Goal: Information Seeking & Learning: Learn about a topic

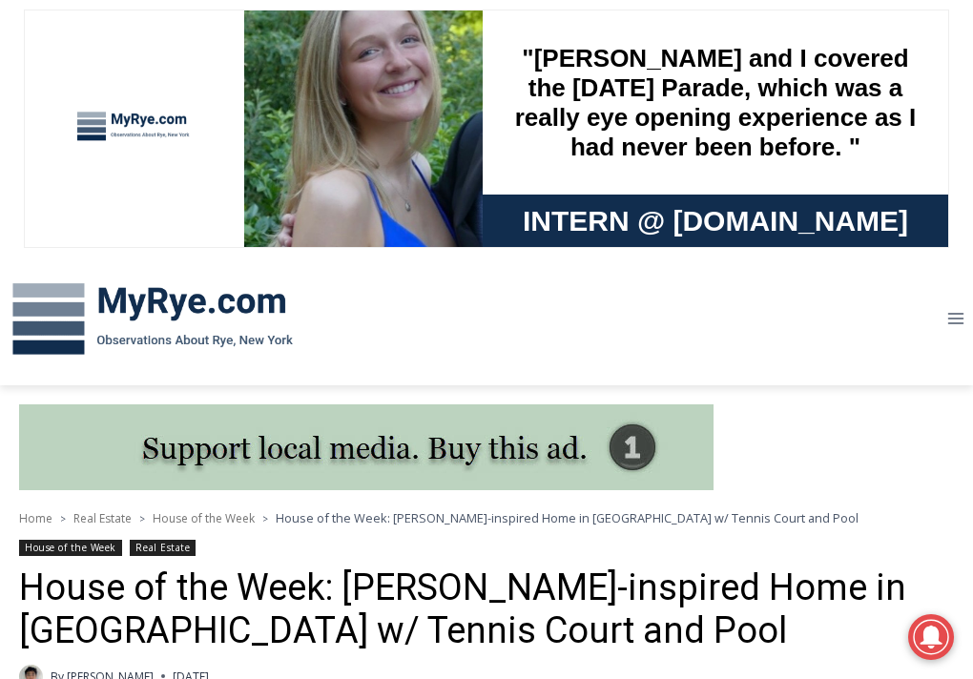
scroll to position [108, 0]
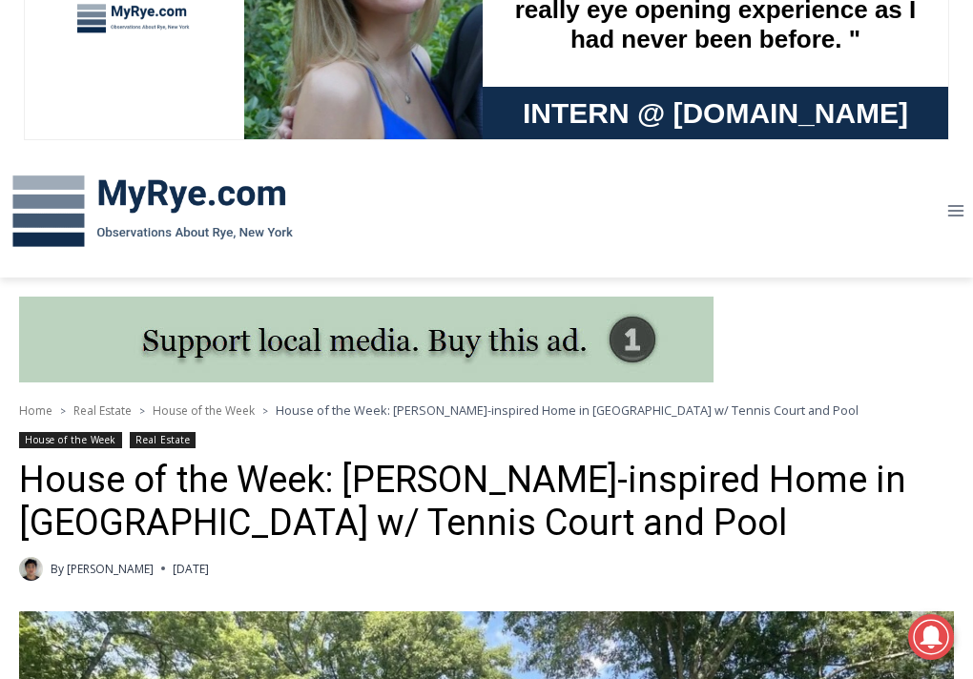
click at [514, 488] on h1 "House of the Week: [PERSON_NAME]-inspired Home in [GEOGRAPHIC_DATA] w/ Tennis C…" at bounding box center [486, 502] width 935 height 87
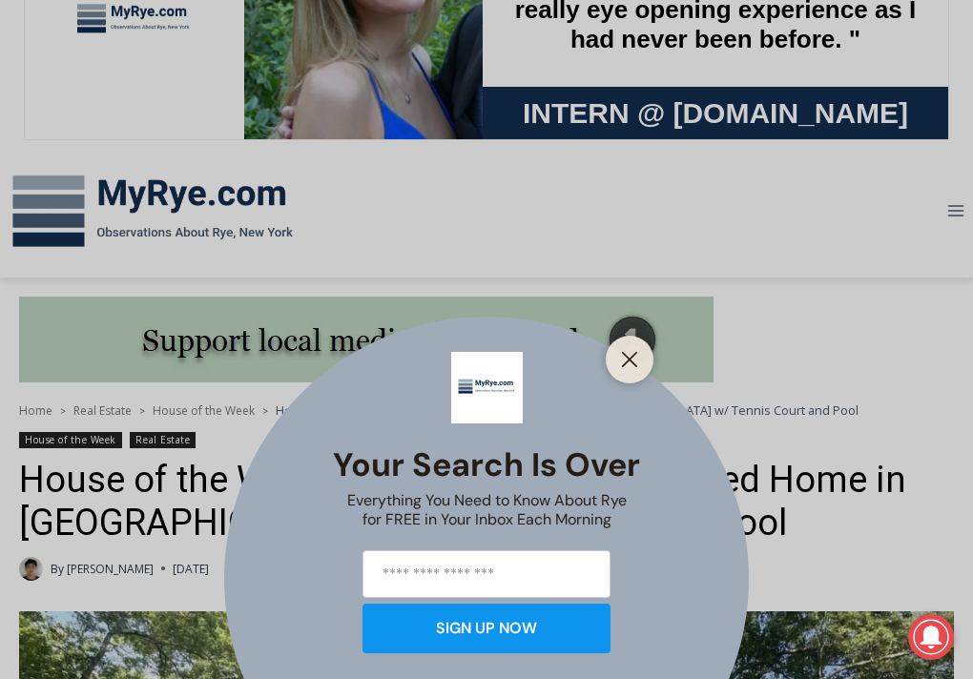
click at [514, 488] on div "Your Search is Over Everything You Need to Know About Rye for FREE in Your Inbo…" at bounding box center [486, 339] width 973 height 679
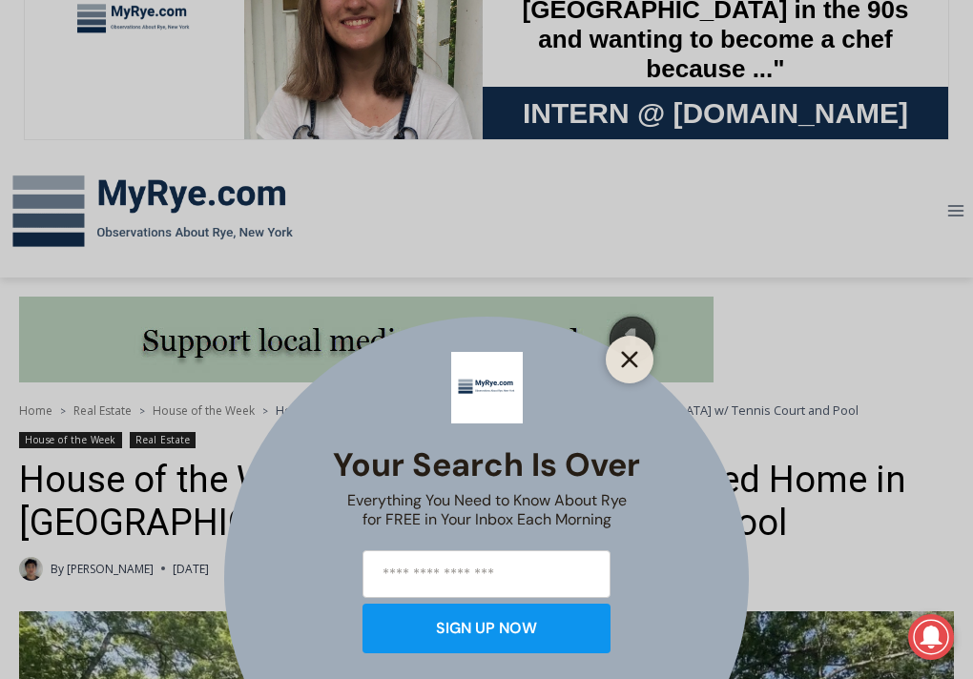
click at [632, 352] on icon "Close" at bounding box center [629, 359] width 17 height 17
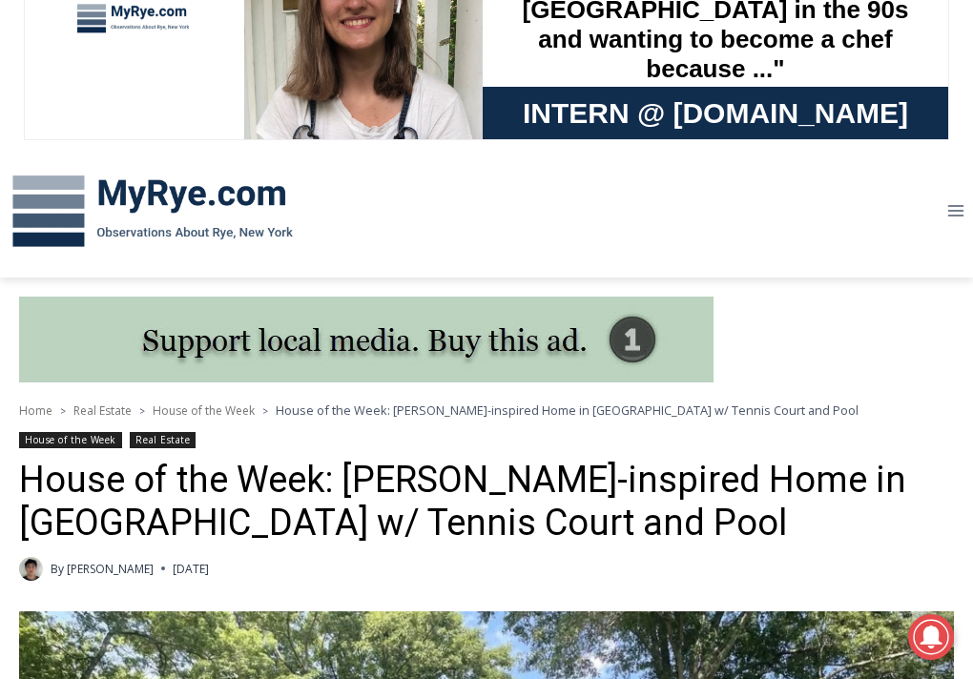
click at [420, 496] on h1 "House of the Week: [PERSON_NAME]-inspired Home in [GEOGRAPHIC_DATA] w/ Tennis C…" at bounding box center [486, 502] width 935 height 87
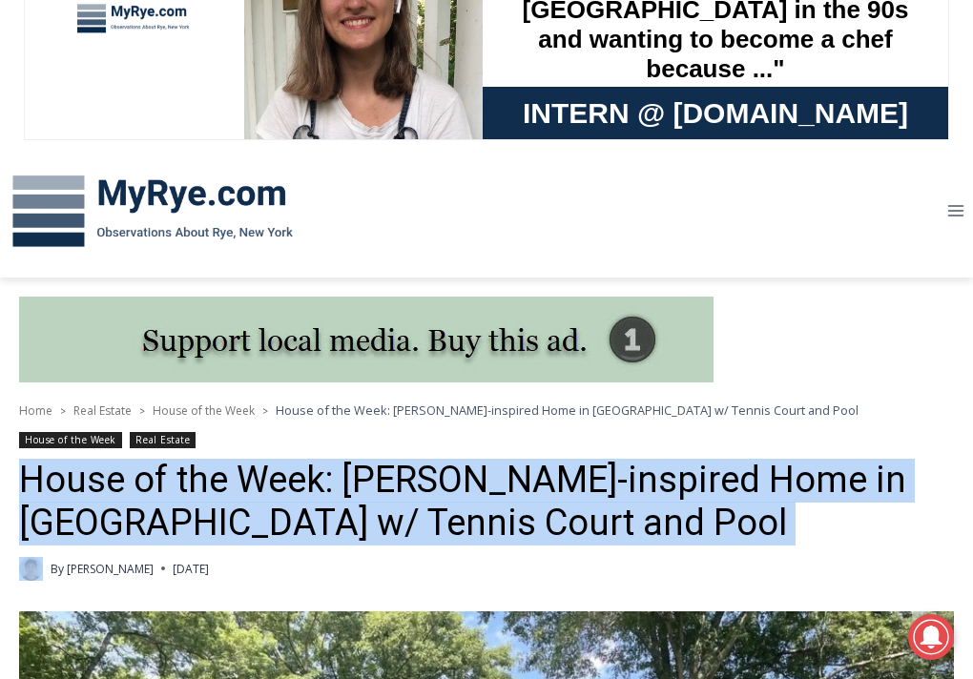
click at [420, 496] on h1 "House of the Week: [PERSON_NAME]-inspired Home in [GEOGRAPHIC_DATA] w/ Tennis C…" at bounding box center [486, 502] width 935 height 87
copy header "House of the Week: [PERSON_NAME]-inspired Home in [GEOGRAPHIC_DATA] w/ Tennis C…"
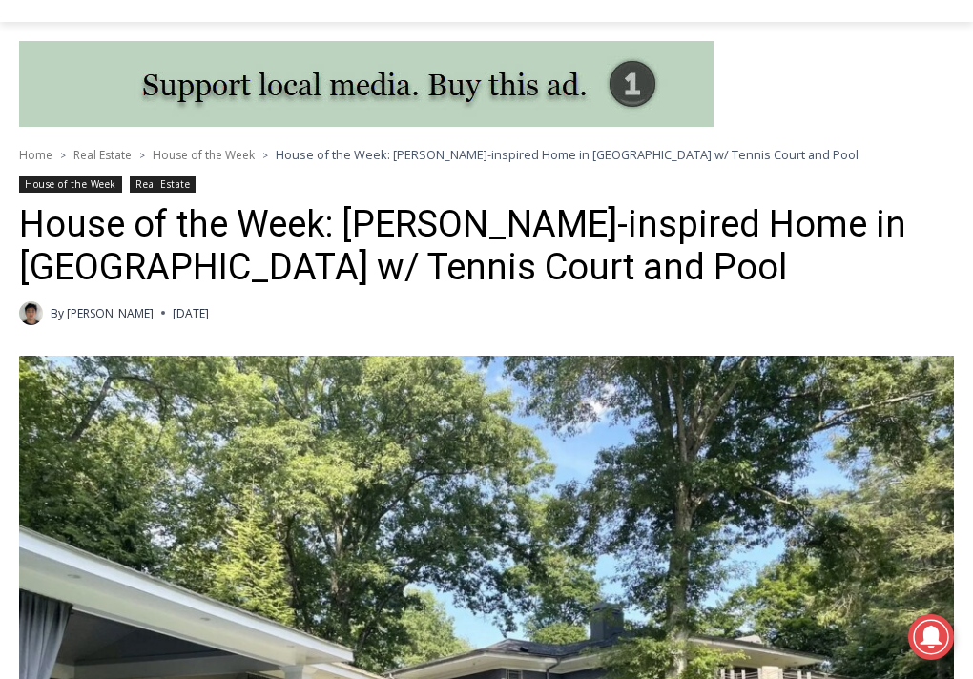
scroll to position [364, 0]
